Goal: Task Accomplishment & Management: Use online tool/utility

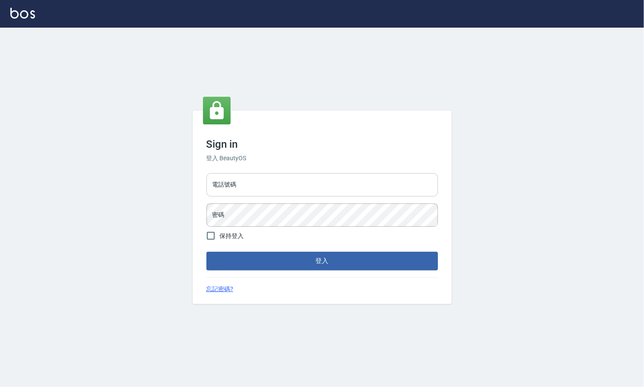
drag, startPoint x: 278, startPoint y: 191, endPoint x: 278, endPoint y: 196, distance: 4.8
click at [278, 192] on input "電話號碼" at bounding box center [321, 184] width 231 height 23
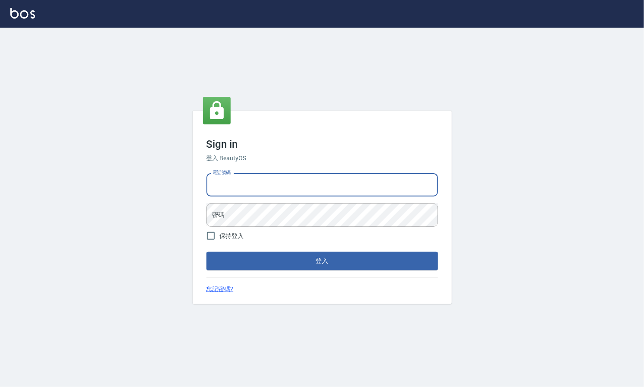
type input "0909258357"
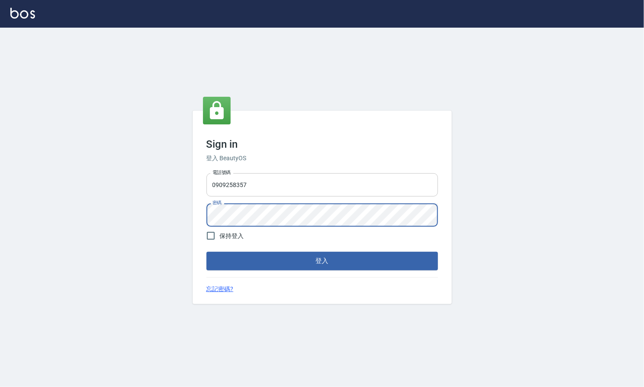
click at [206, 252] on button "登入" at bounding box center [321, 261] width 231 height 18
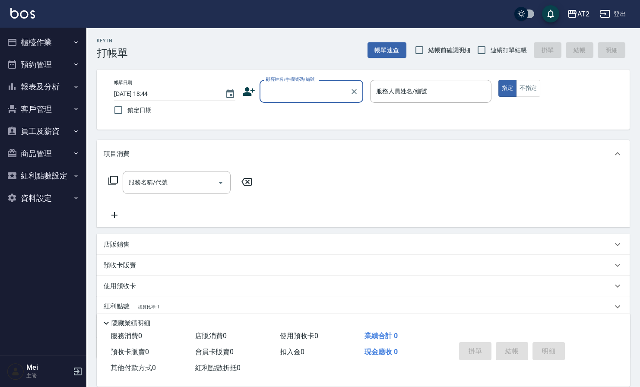
click at [441, 46] on span "結帳前確認明細" at bounding box center [449, 50] width 42 height 9
click at [428, 45] on input "結帳前確認明細" at bounding box center [419, 50] width 18 height 18
checkbox input "true"
click at [509, 46] on span "連續打單結帳" at bounding box center [508, 50] width 36 height 9
click at [490, 45] on input "連續打單結帳" at bounding box center [481, 50] width 18 height 18
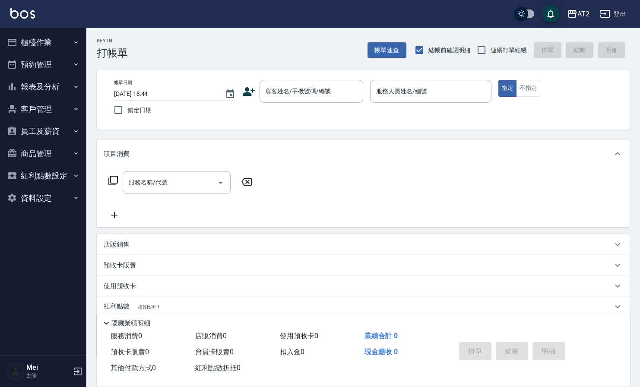
checkbox input "true"
click at [305, 97] on input "顧客姓名/手機號碼/編號" at bounding box center [304, 91] width 83 height 15
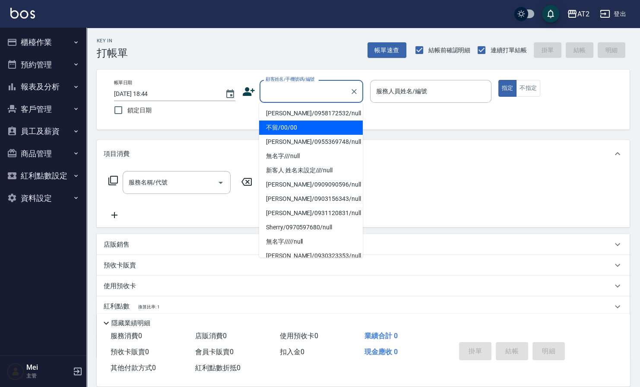
click at [302, 122] on li "不留/00/00" at bounding box center [311, 127] width 104 height 14
type input "不留/00/00"
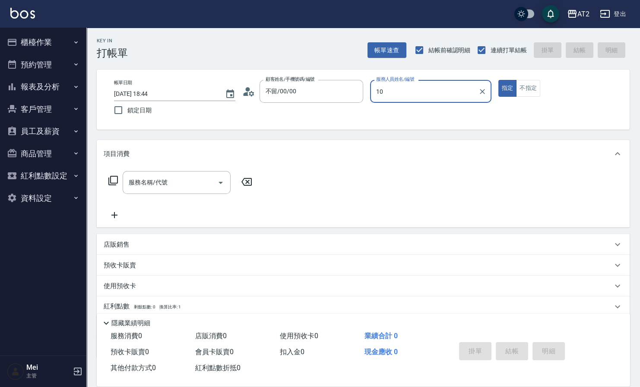
type input "10"
type button "true"
type input "[PERSON_NAME]-10"
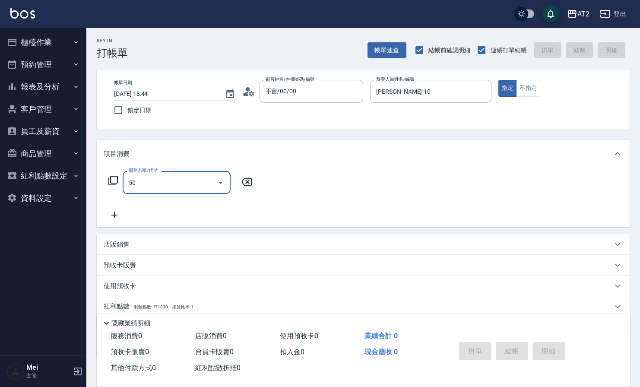
type input "501"
type input "100"
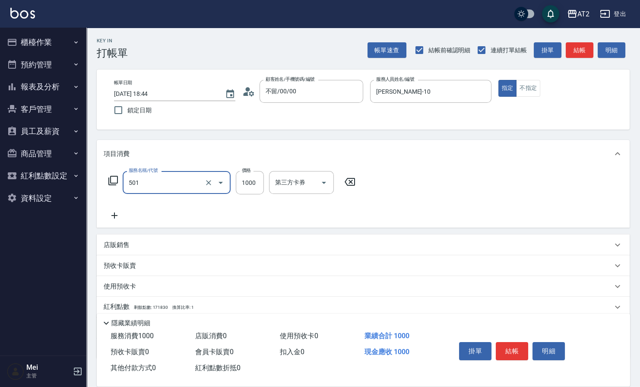
type input "染髮(501)"
type input "0"
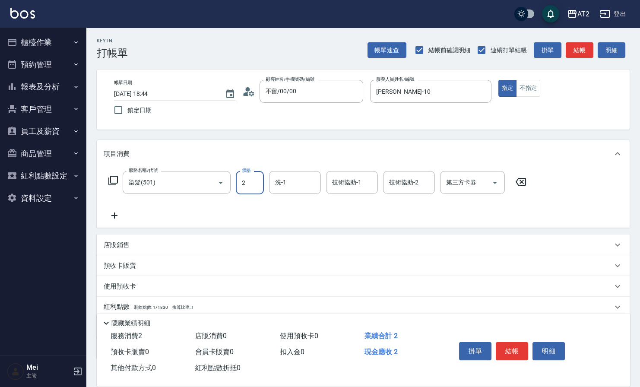
type input "25"
type input "20"
type input "250"
type input "2500"
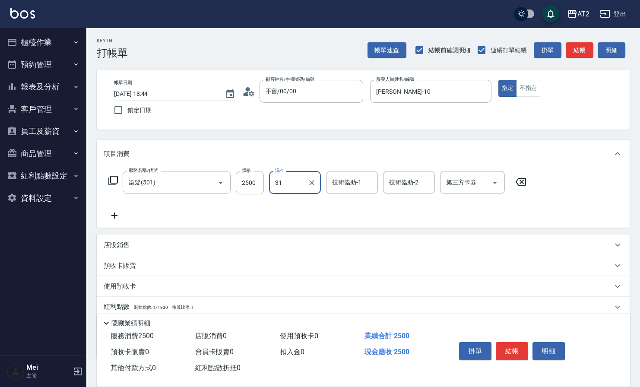
type input "[PERSON_NAME]-31"
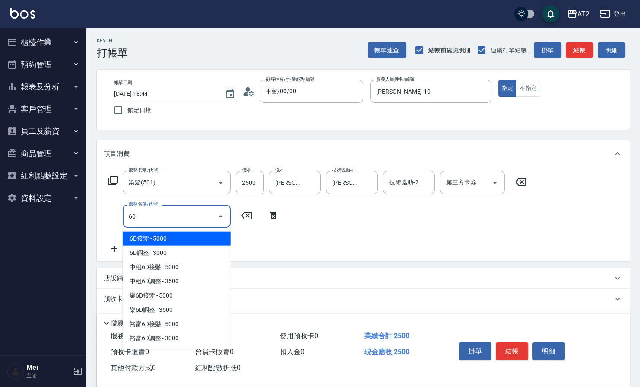
type input "601"
type input "350"
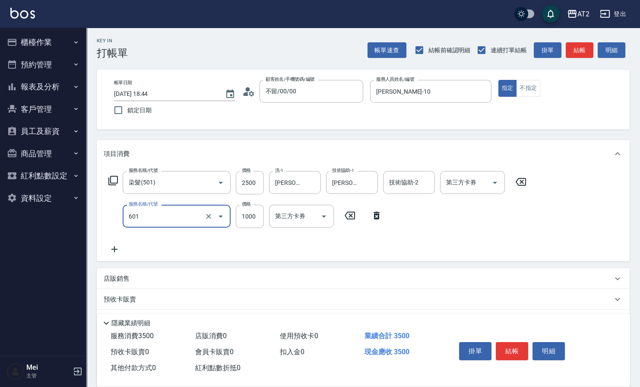
type input "自備護髮(601)"
type input "250"
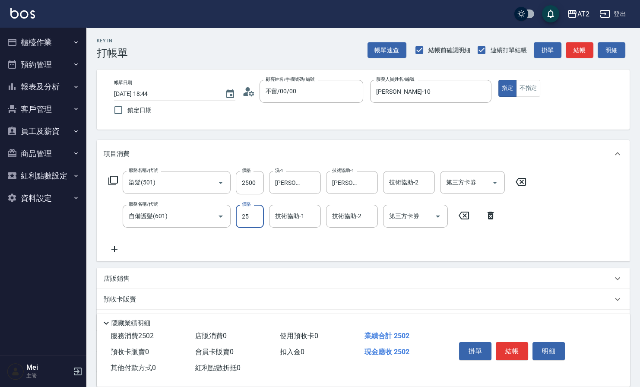
type input "250"
type input "500"
type input "2500"
type input "[PERSON_NAME]-31"
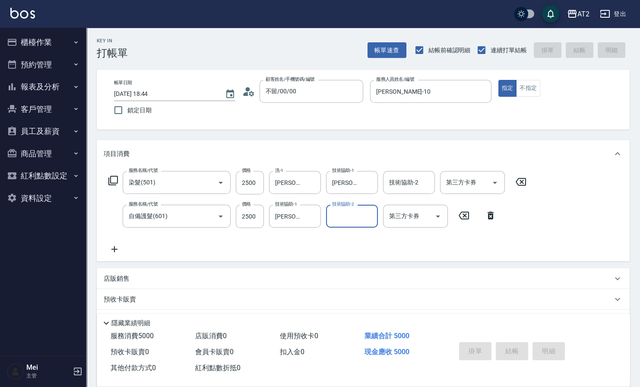
type input "0"
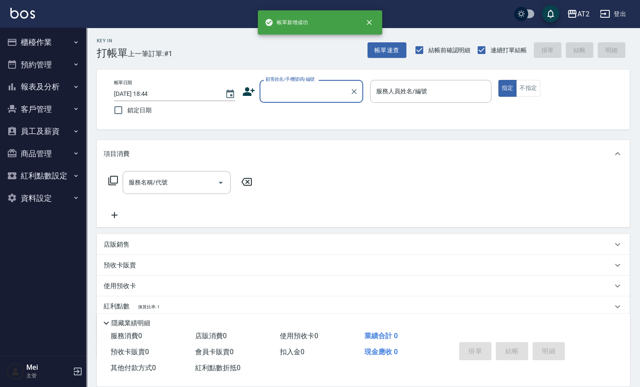
click at [303, 99] on div "顧客姓名/手機號碼/編號" at bounding box center [311, 91] width 104 height 23
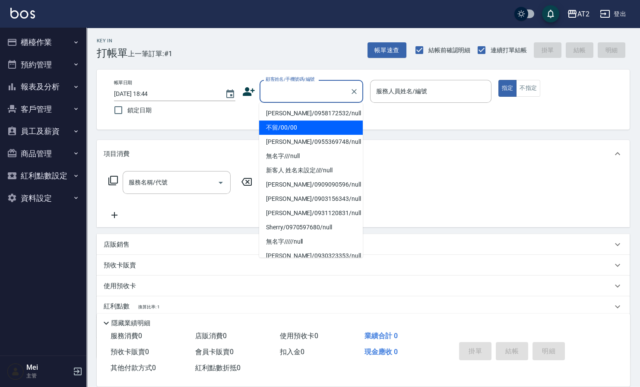
click at [306, 126] on li "不留/00/00" at bounding box center [311, 127] width 104 height 14
type input "不留/00/00"
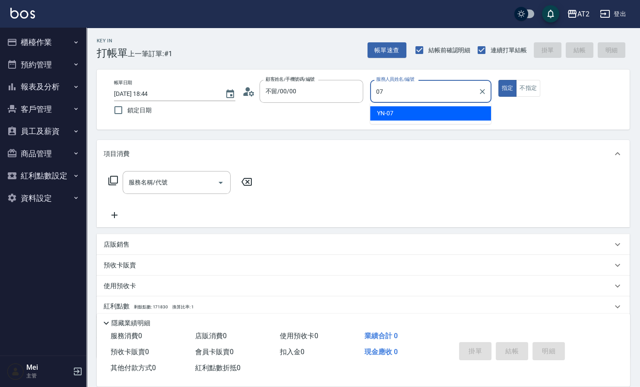
type input "YN-07"
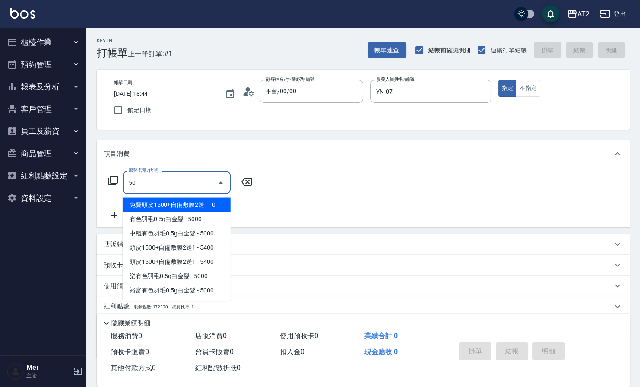
type input "501"
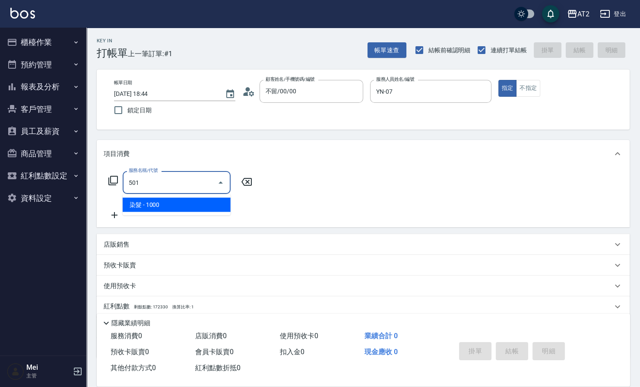
type input "100"
type input "染髮(501)"
type input "0"
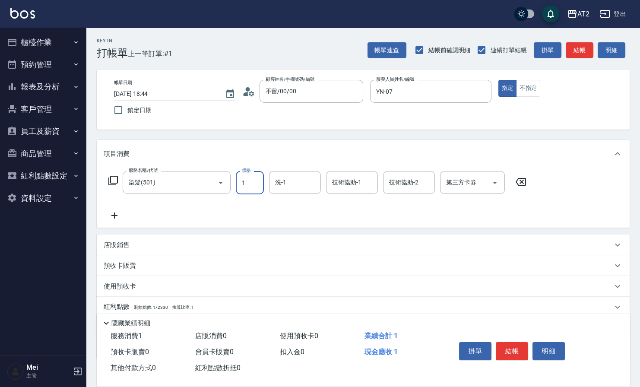
type input "19"
type input "10"
type input "198"
type input "190"
type input "1980"
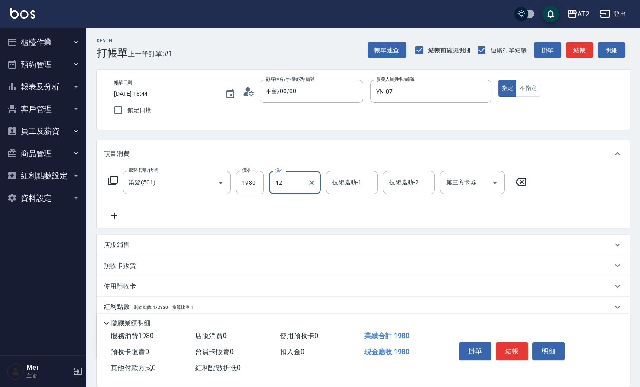
type input "軒軒-42"
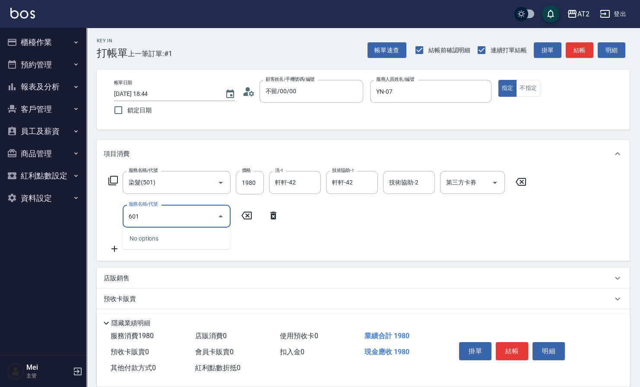
type input "601"
type input "290"
type input "自備護髮(601)"
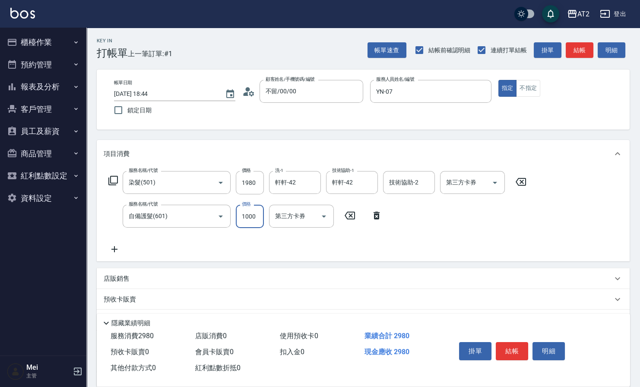
type input "1"
type input "190"
type input "150"
type input "210"
type input "1500"
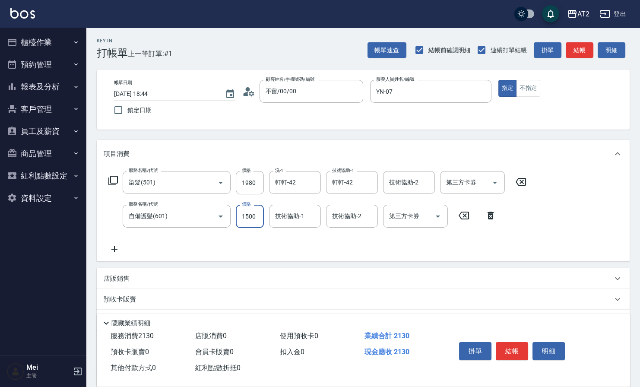
type input "340"
type input "軒軒-42"
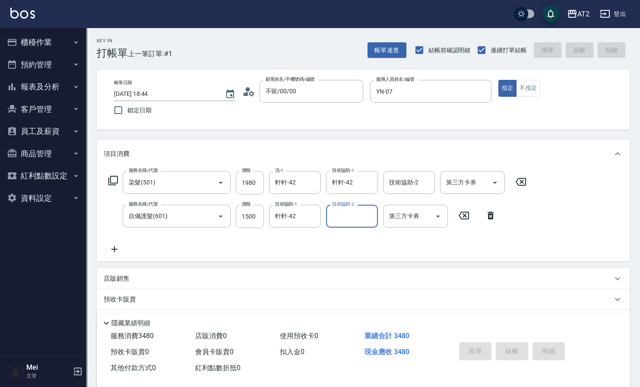
type input "0"
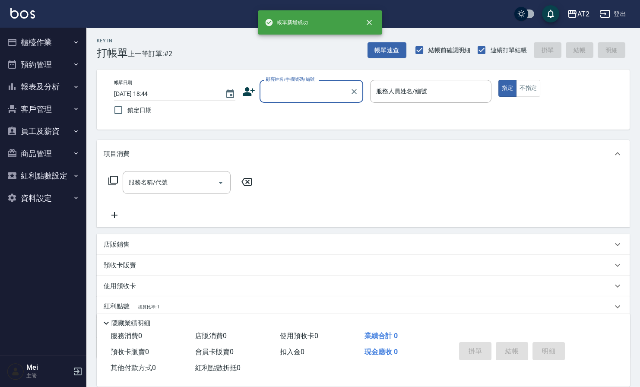
click at [315, 97] on input "顧客姓名/手機號碼/編號" at bounding box center [304, 91] width 83 height 15
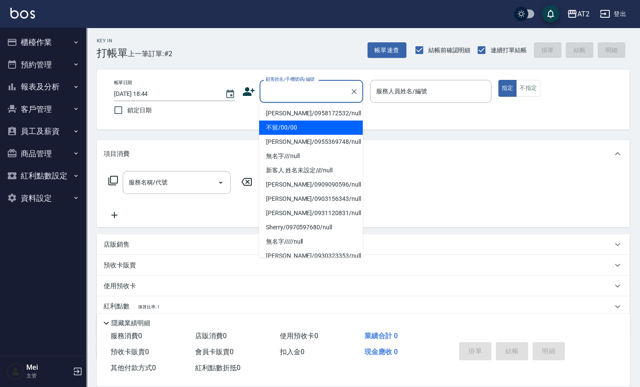
click at [309, 130] on li "不留/00/00" at bounding box center [311, 127] width 104 height 14
type input "不留/00/00"
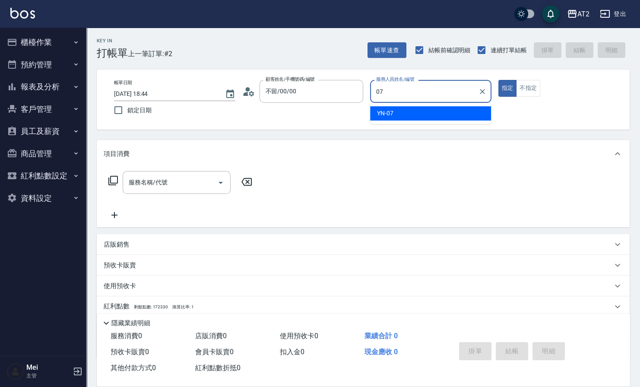
type input "YN-07"
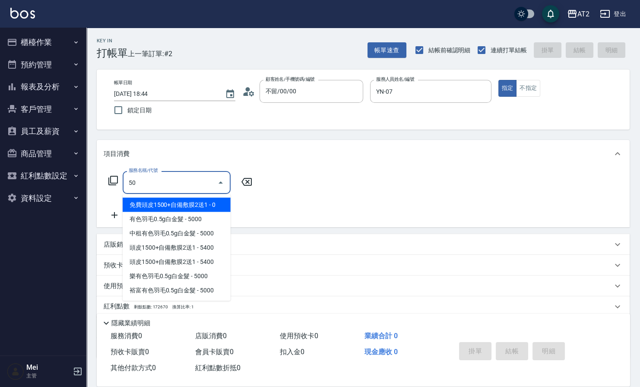
type input "501"
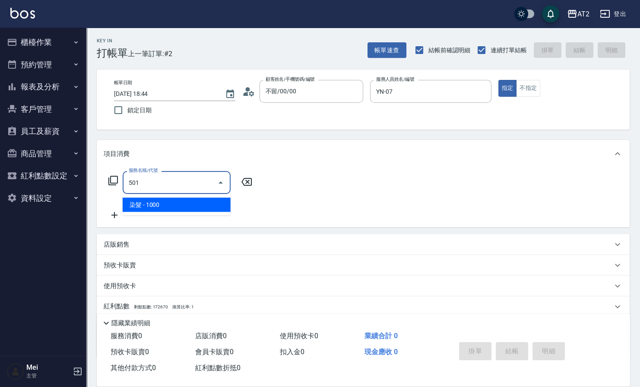
type input "100"
type input "染髮(501)"
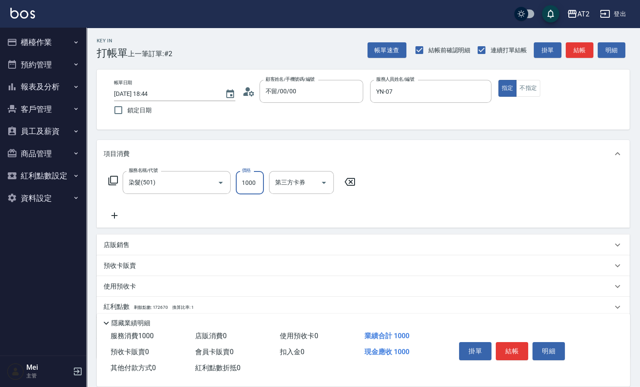
type input "0"
type input "269"
type input "20"
type input "2699"
type input "260"
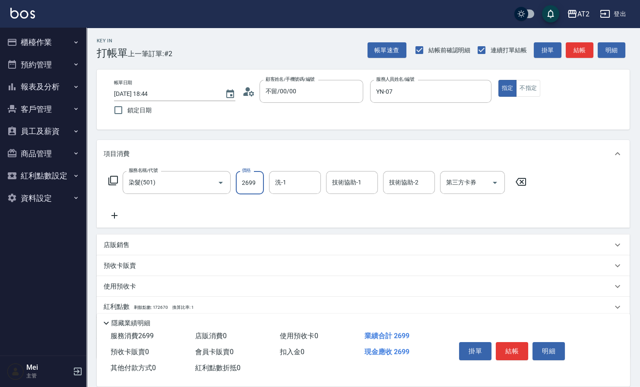
type input "2699"
type input "軒軒-42"
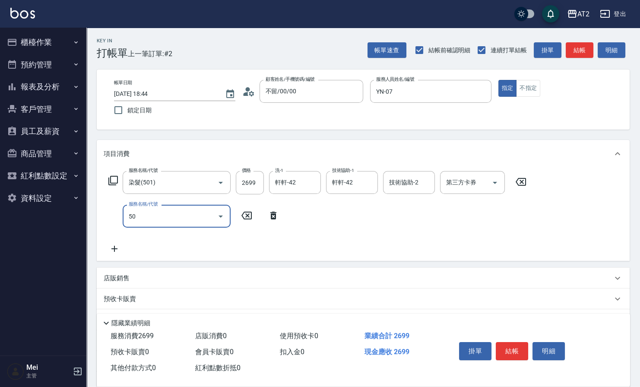
type input "502"
type input "310"
type input "漂髮(502)"
type input "260"
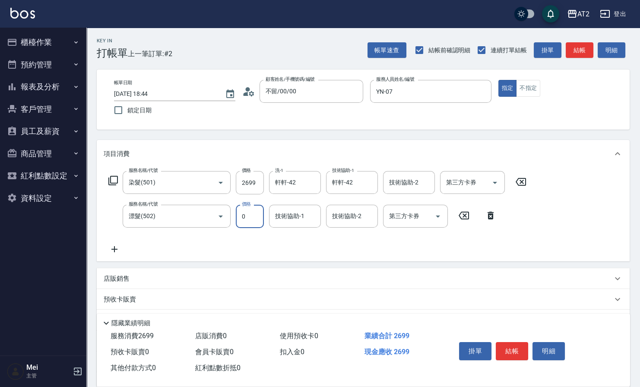
type input "0"
type input "軒軒-42"
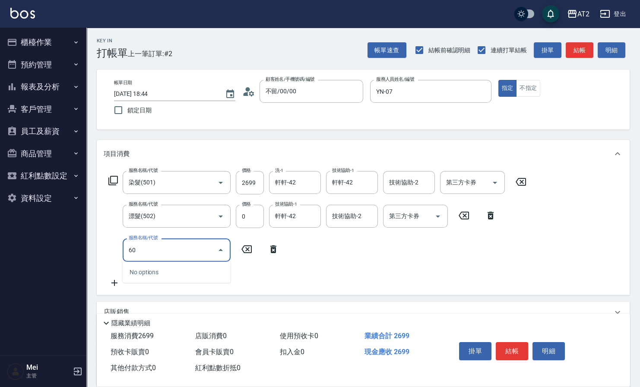
type input "601"
type input "360"
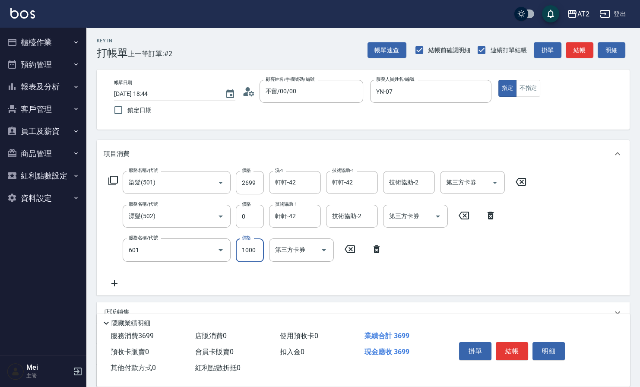
type input "自備護髮(601)"
type input "270"
type input "200"
type input "280"
type input "2000"
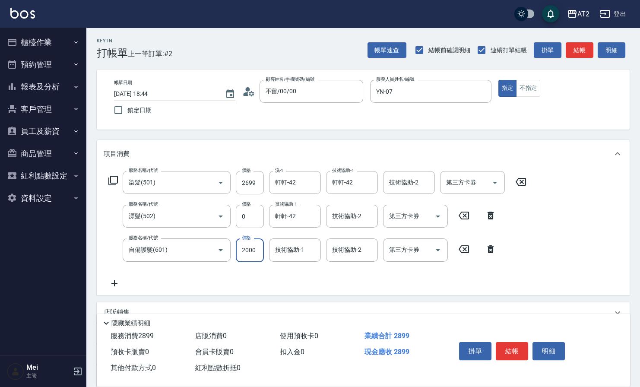
type input "460"
type input "軒軒-42"
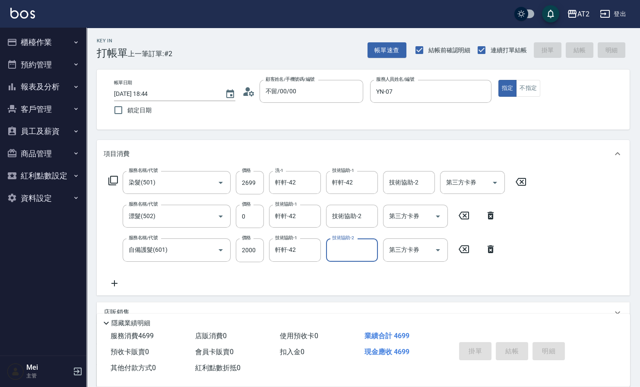
type input "[DATE] 18:45"
type input "0"
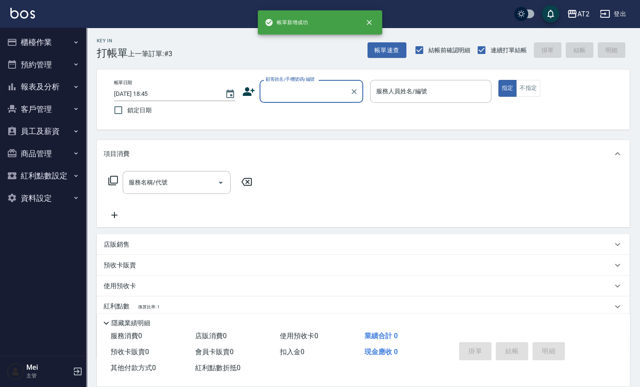
click at [308, 81] on label "顧客姓名/手機號碼/編號" at bounding box center [289, 79] width 49 height 6
click at [308, 84] on input "顧客姓名/手機號碼/編號" at bounding box center [304, 91] width 83 height 15
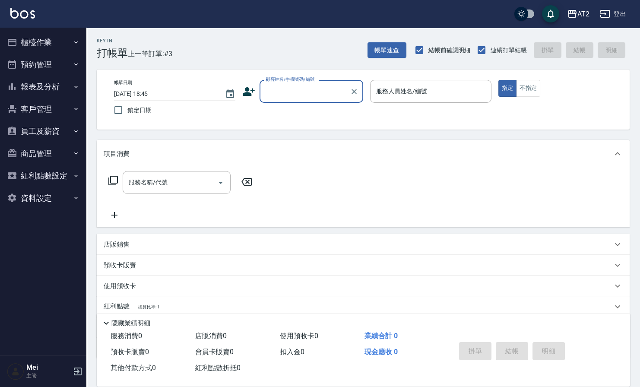
drag, startPoint x: 309, startPoint y: 93, endPoint x: 309, endPoint y: 101, distance: 7.3
click at [309, 94] on input "顧客姓名/手機號碼/編號" at bounding box center [304, 91] width 83 height 15
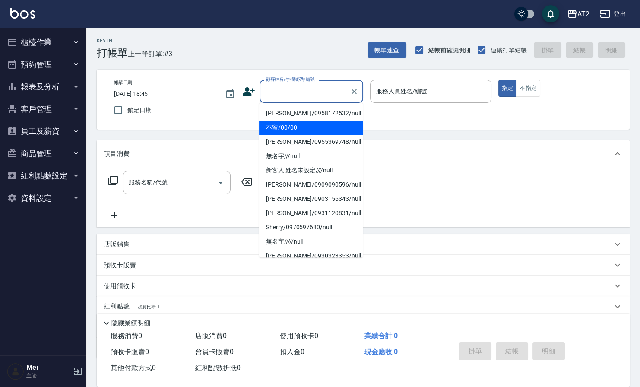
click at [303, 122] on li "不留/00/00" at bounding box center [311, 127] width 104 height 14
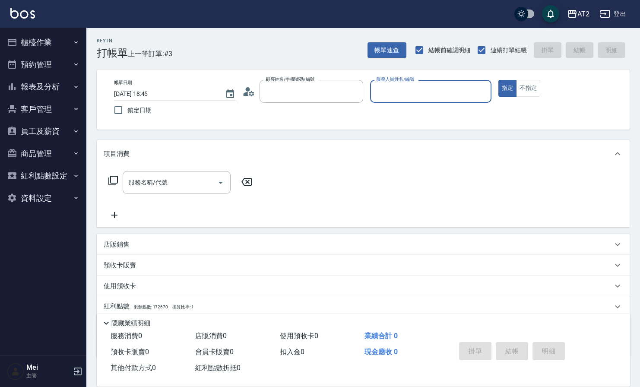
type input "不留/00/00"
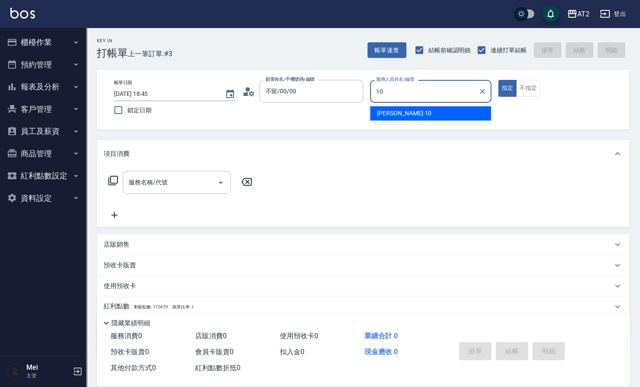
type input "[PERSON_NAME]-10"
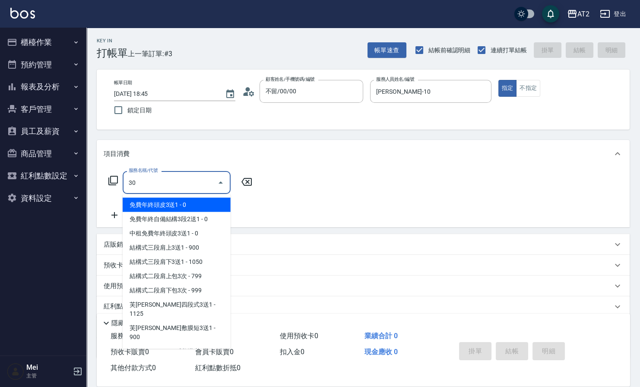
type input "301"
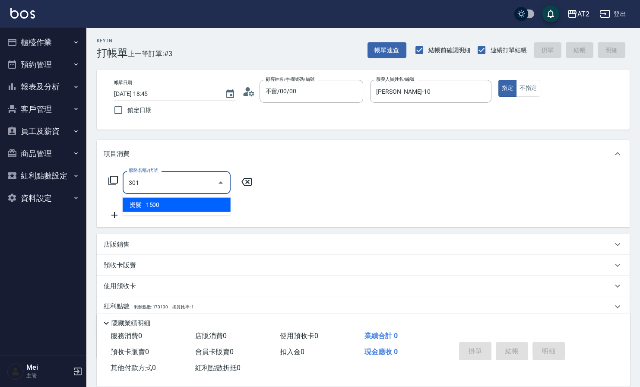
type input "150"
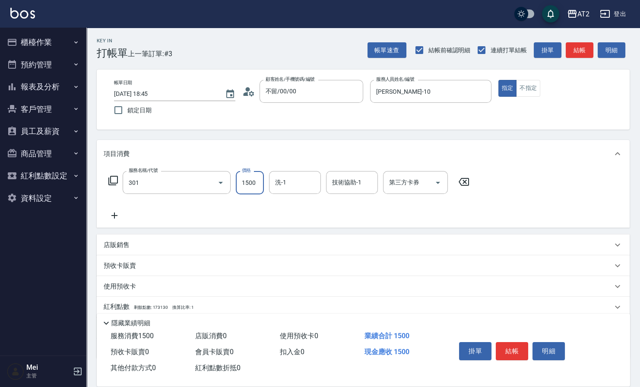
type input "燙髮(301)"
type input "0"
type input "24"
type input "20"
type input "240"
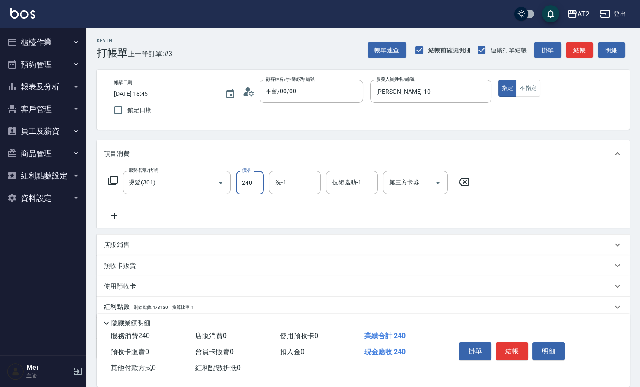
type input "240"
type input "2400"
type input "[PERSON_NAME]-31"
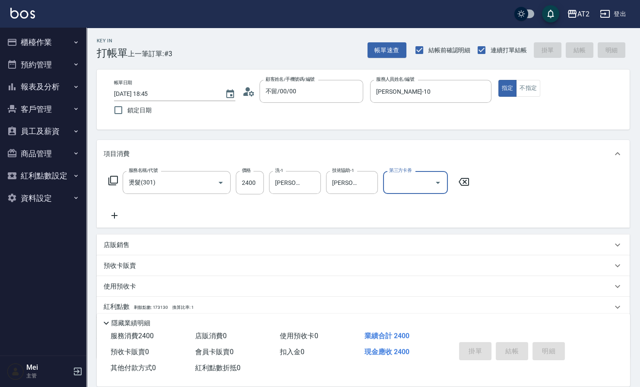
type input "0"
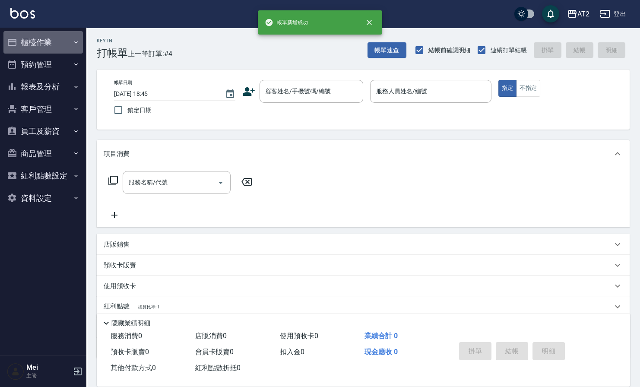
drag, startPoint x: 57, startPoint y: 33, endPoint x: 59, endPoint y: 39, distance: 6.0
click at [57, 34] on button "櫃檯作業" at bounding box center [42, 42] width 79 height 22
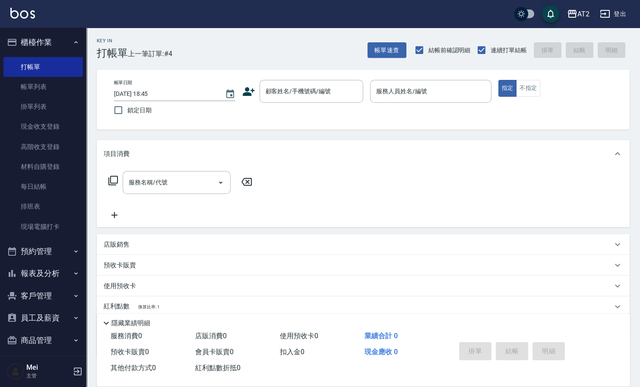
click at [42, 279] on button "報表及分析" at bounding box center [42, 273] width 79 height 22
click at [52, 335] on link "店家日報表" at bounding box center [42, 338] width 79 height 20
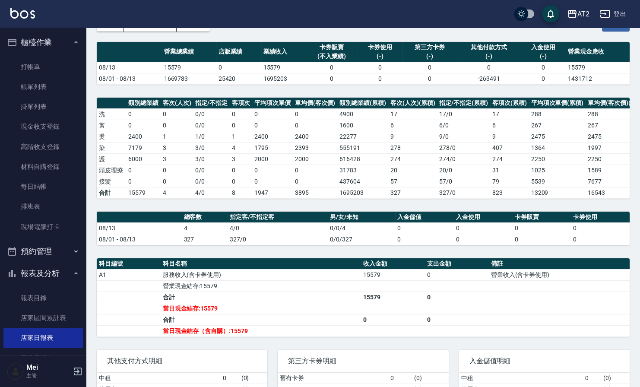
scroll to position [134, 0]
